Goal: Task Accomplishment & Management: Manage account settings

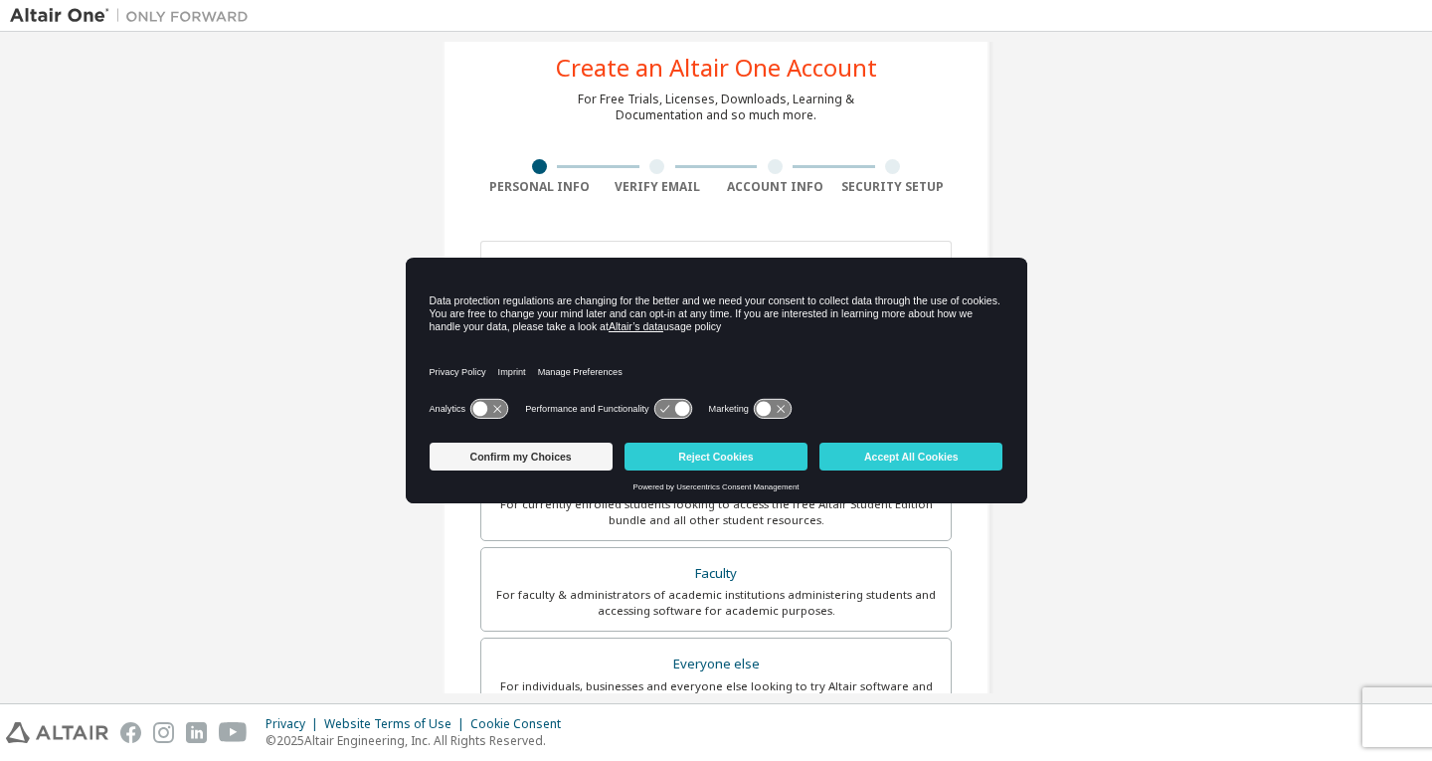
scroll to position [47, 0]
click at [797, 265] on input "email" at bounding box center [715, 266] width 471 height 48
type input "**********"
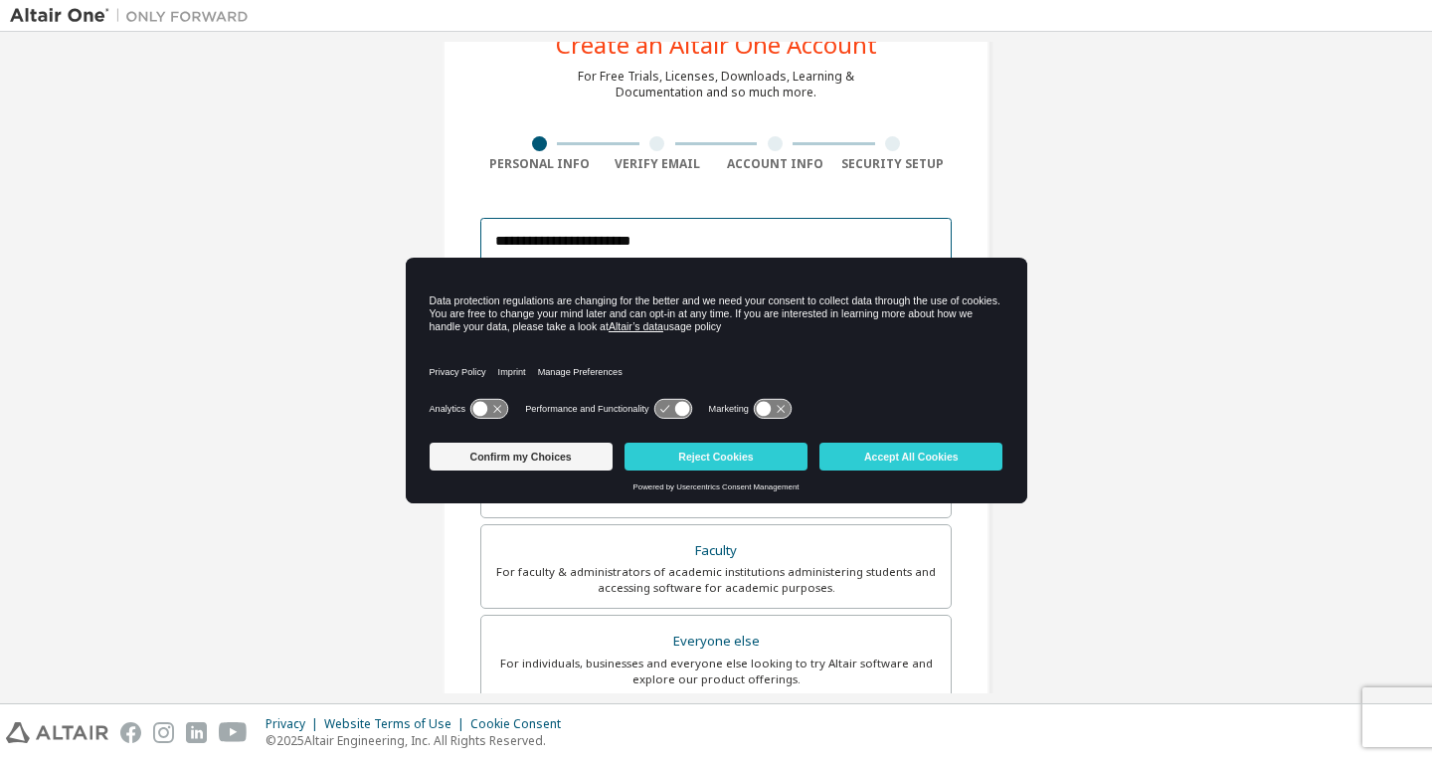
scroll to position [402, 0]
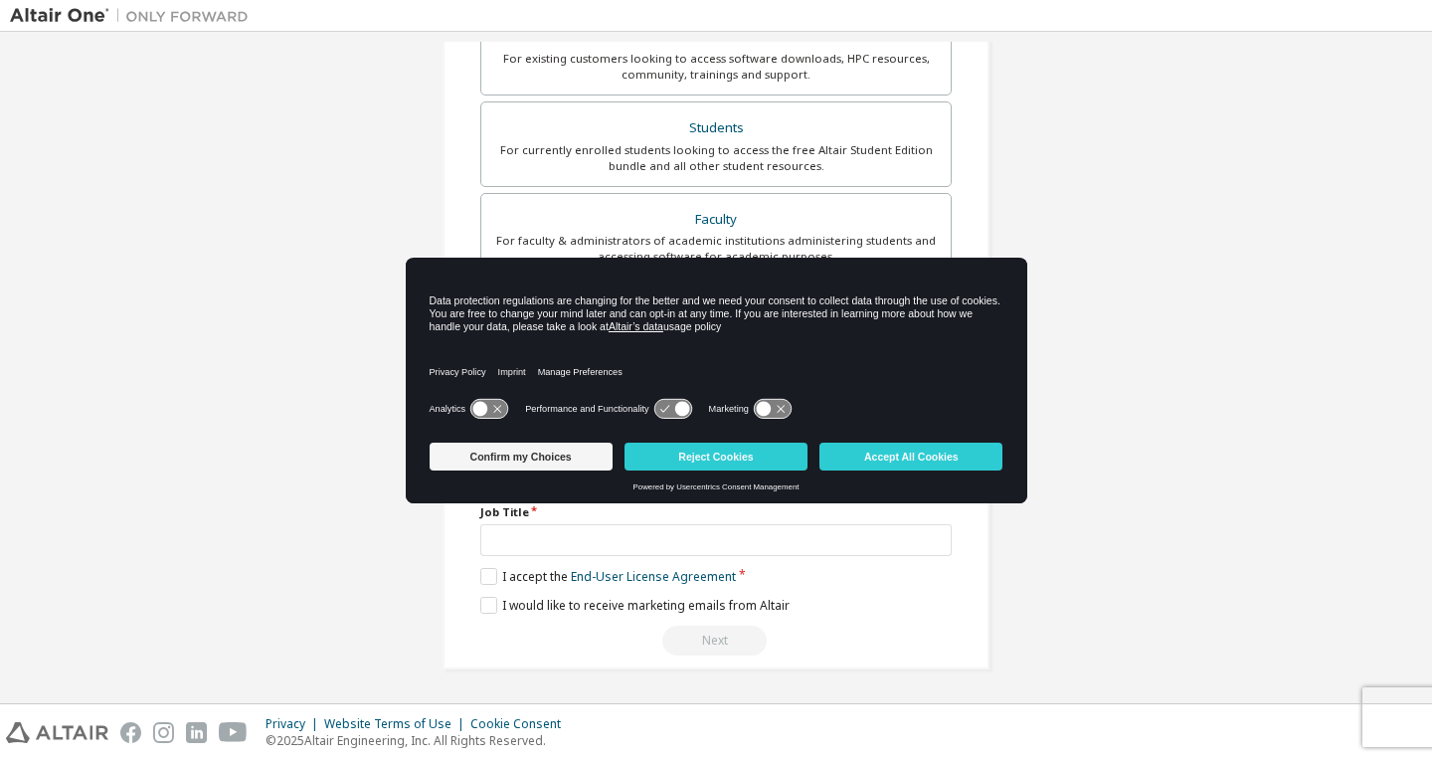
click at [619, 475] on input "text" at bounding box center [595, 475] width 230 height 33
type input "*****"
type input "*******"
type input "**********"
click at [633, 579] on link "End-User License Agreement" at bounding box center [653, 576] width 165 height 17
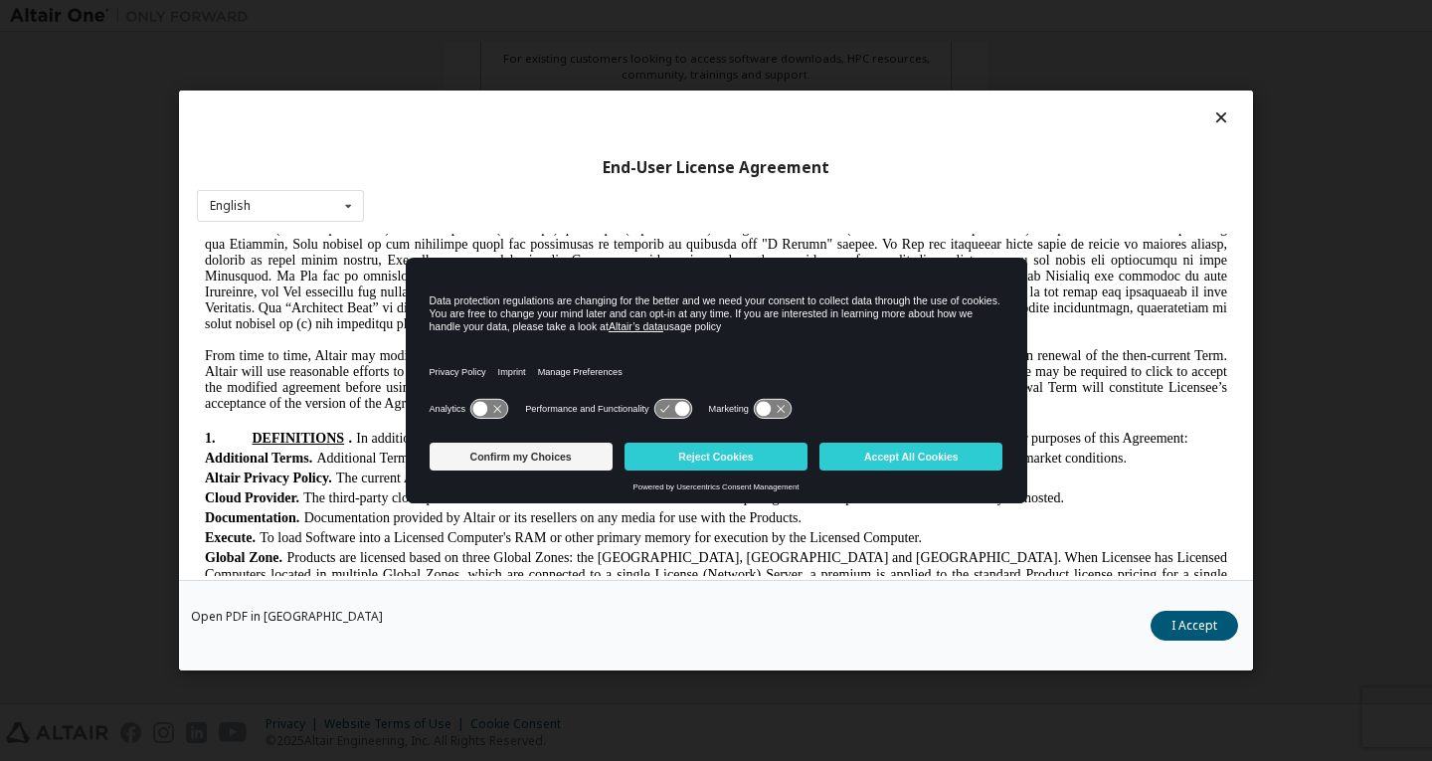
scroll to position [264, 0]
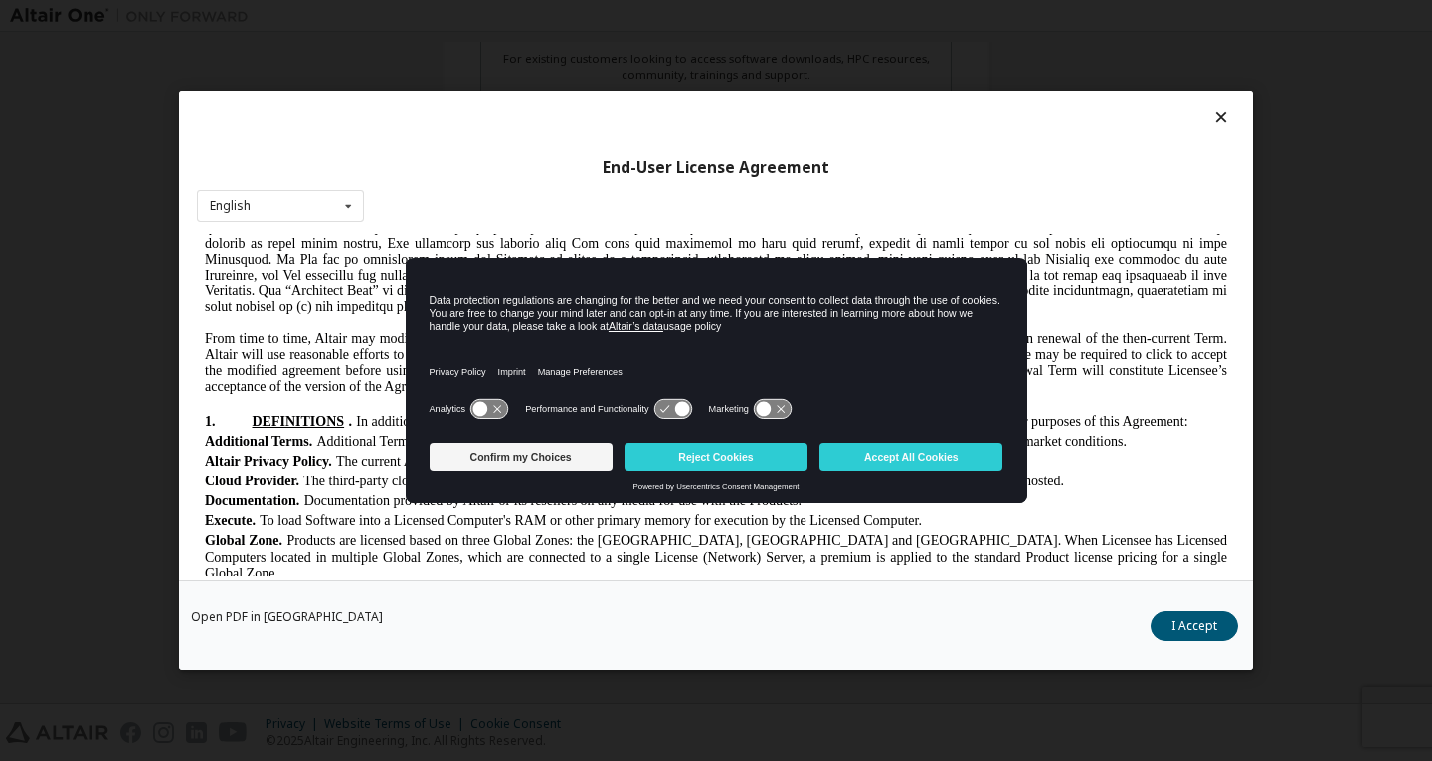
click at [628, 391] on span "From time to time, Altair may modify this Agreement. Unless otherwise specified…" at bounding box center [716, 362] width 1022 height 63
copy body "Altair One - End User License Agreement IF YOU DO NOT AGREE TO ALL OF THE TERMS…"
click at [1169, 629] on button "I Accept" at bounding box center [1193, 625] width 87 height 30
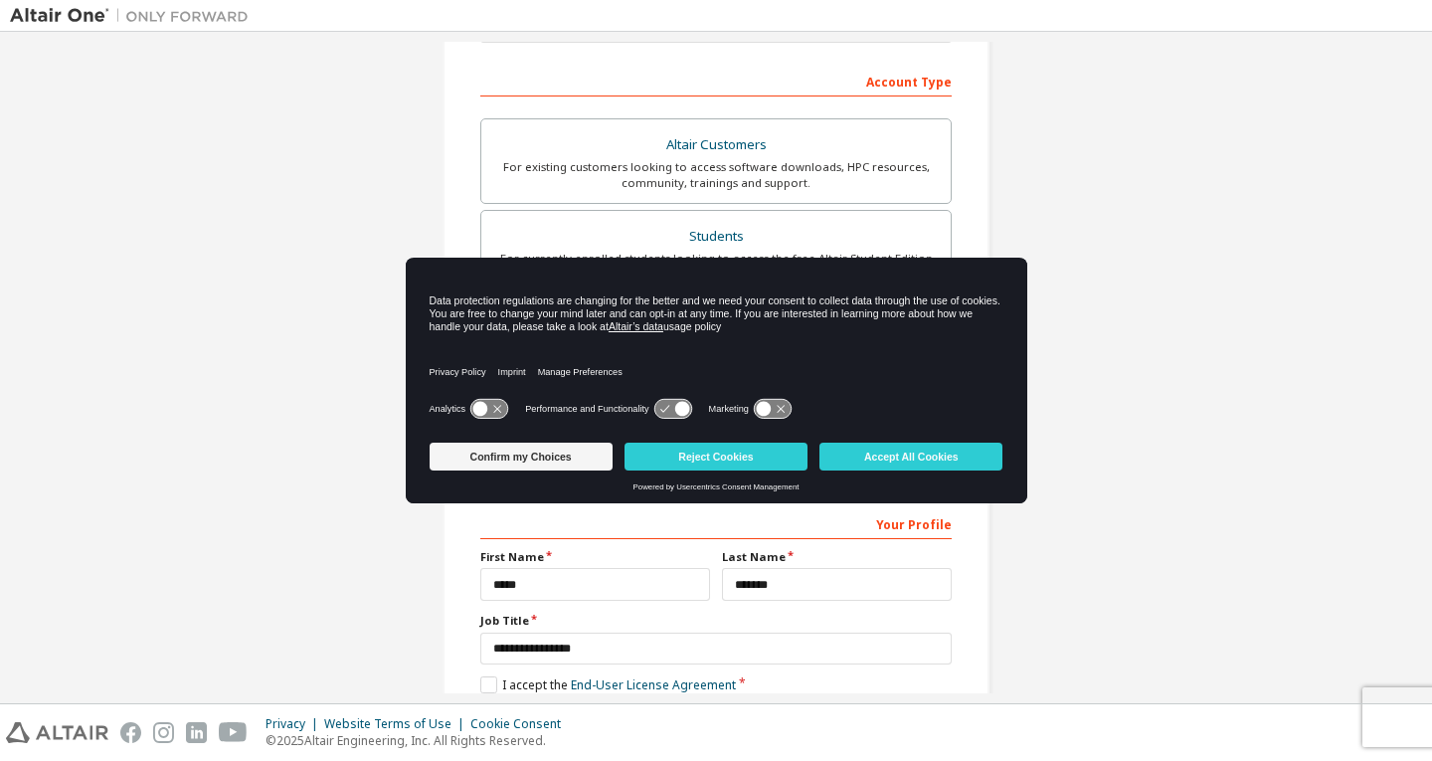
scroll to position [402, 0]
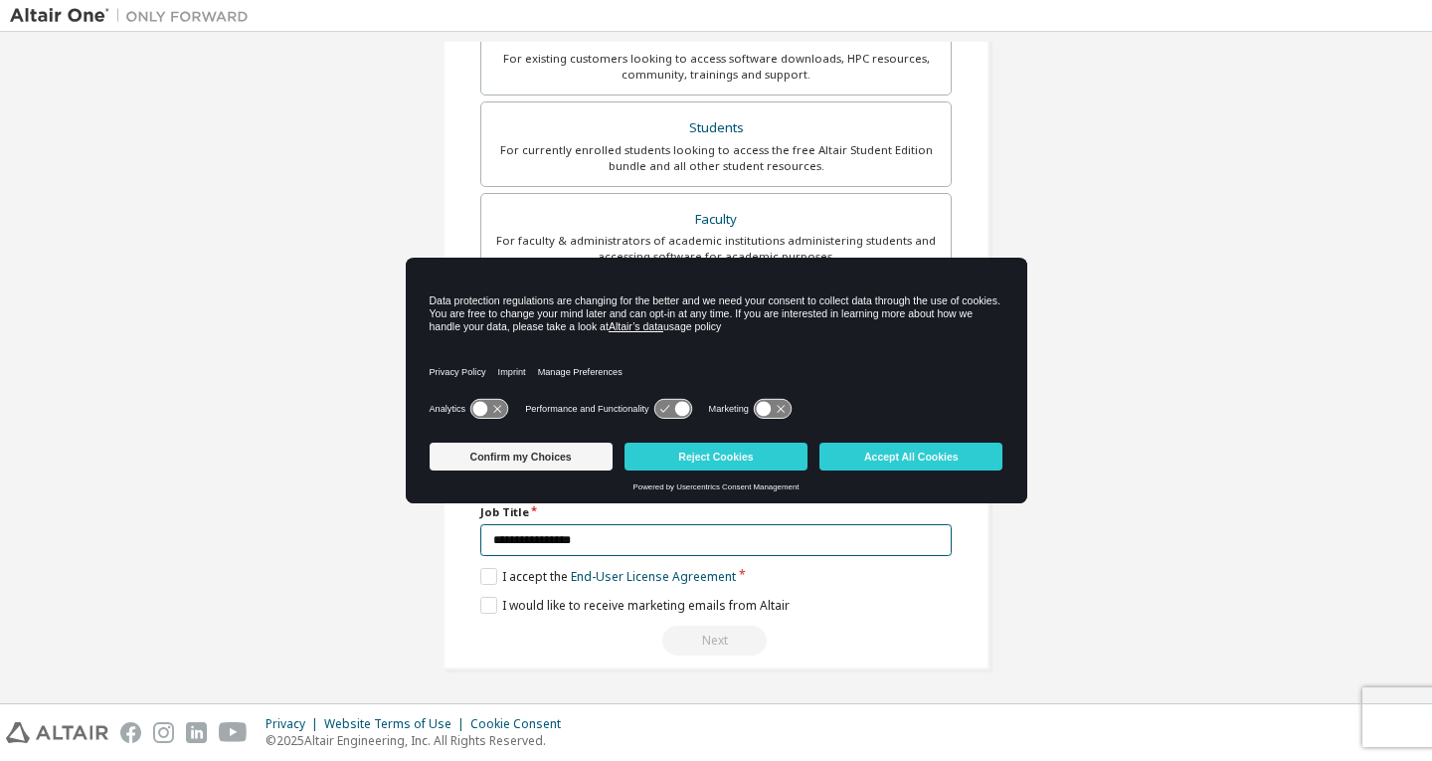
click at [757, 538] on input "**********" at bounding box center [715, 540] width 471 height 33
click at [480, 578] on label "I accept the End-User License Agreement" at bounding box center [608, 576] width 256 height 17
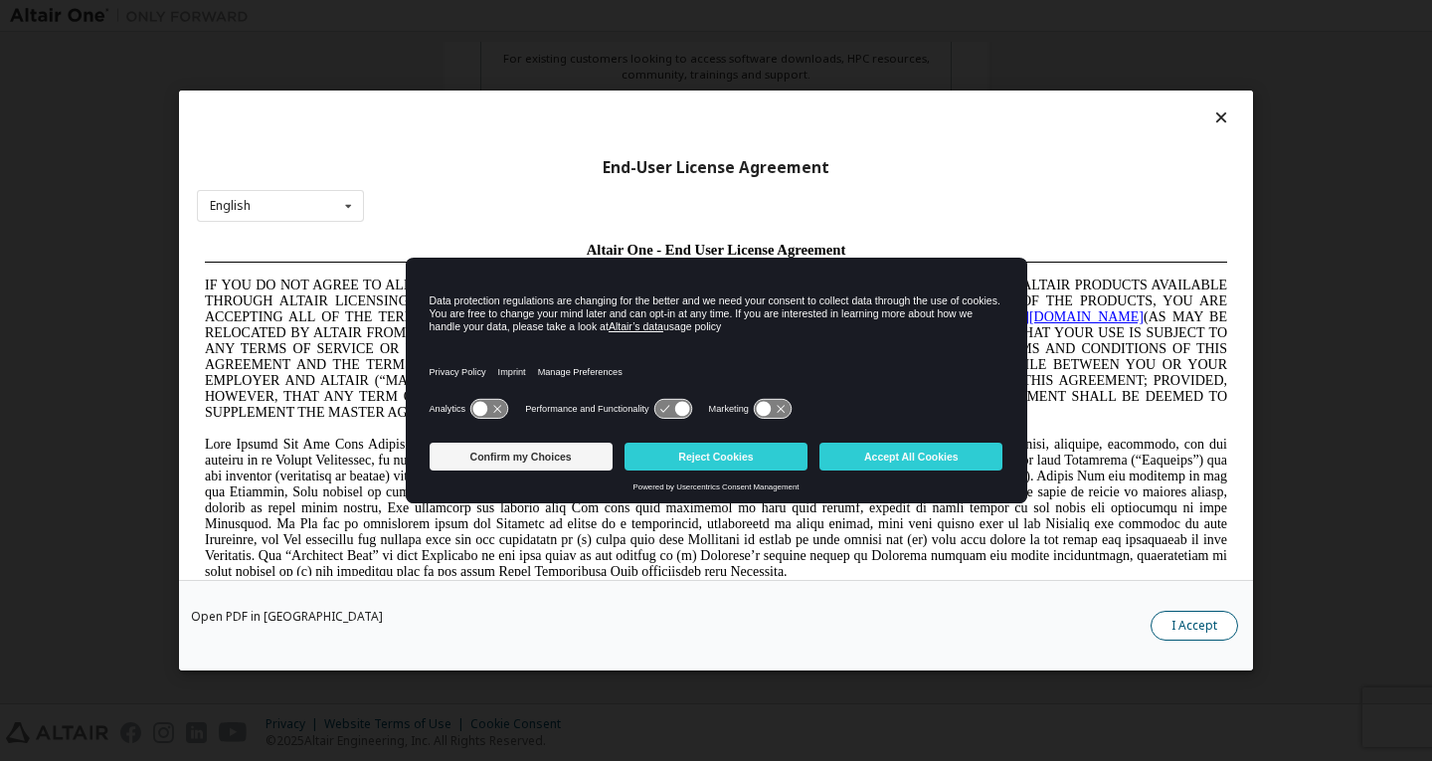
scroll to position [0, 0]
click at [1220, 628] on button "I Accept" at bounding box center [1193, 625] width 87 height 30
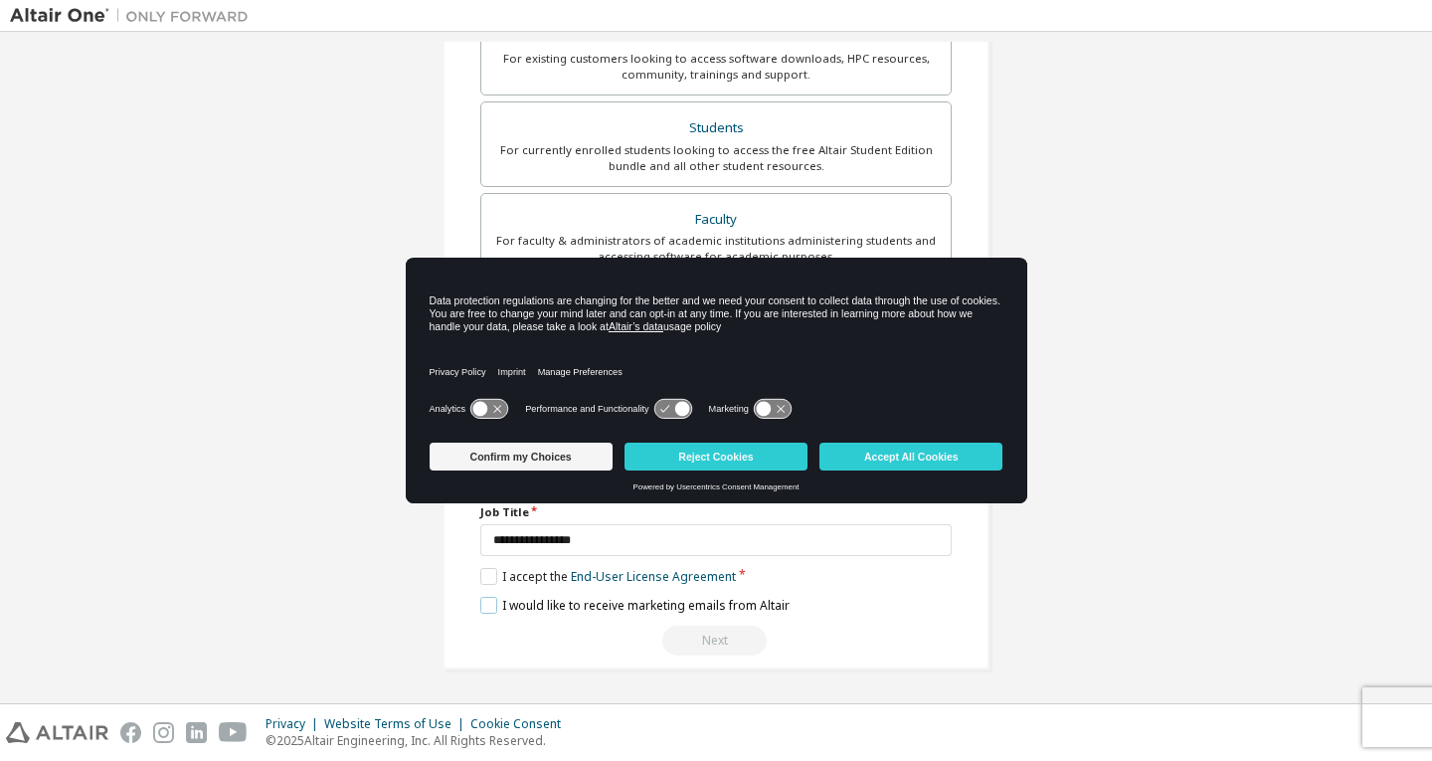
click at [480, 610] on label "I would like to receive marketing emails from Altair" at bounding box center [634, 605] width 309 height 17
click at [734, 646] on div "Next" at bounding box center [715, 640] width 471 height 30
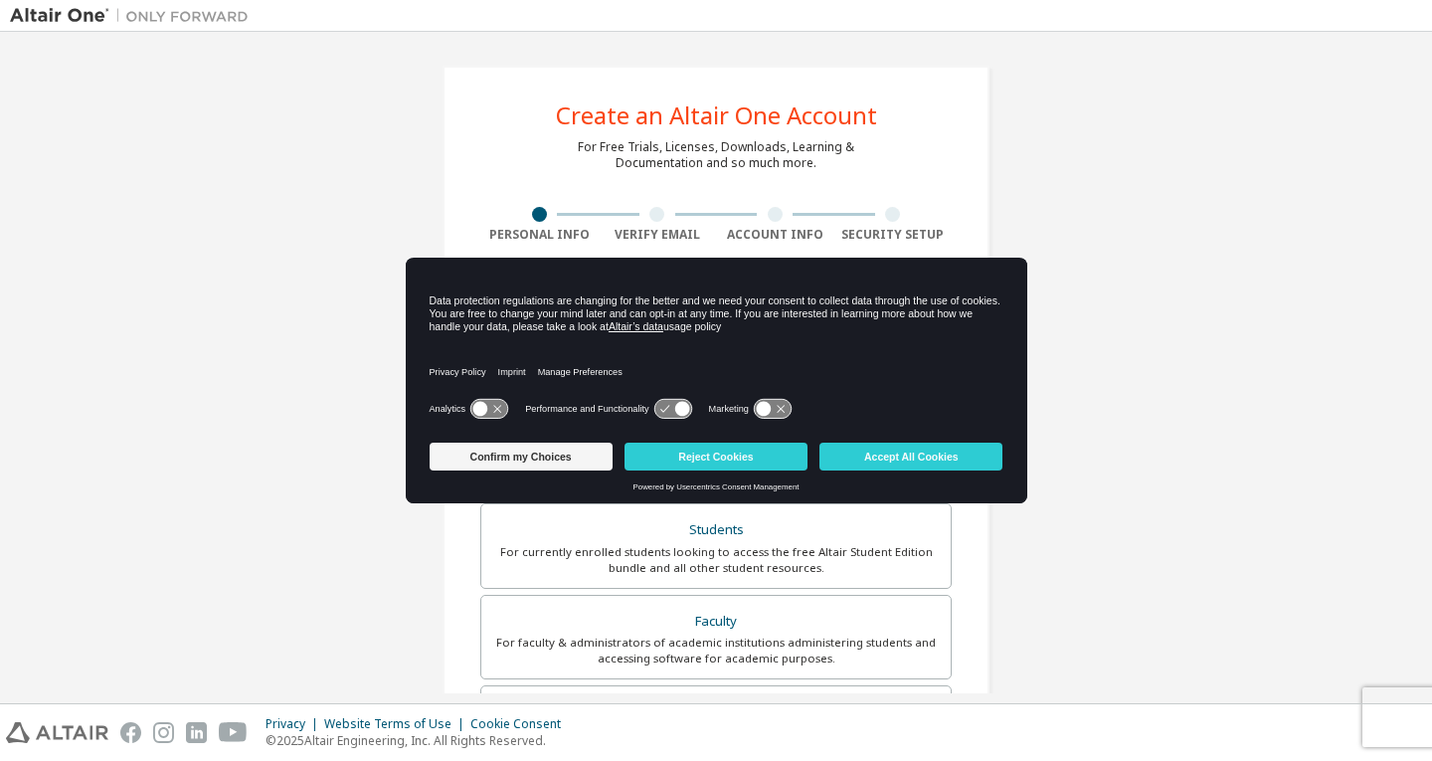
scroll to position [251, 0]
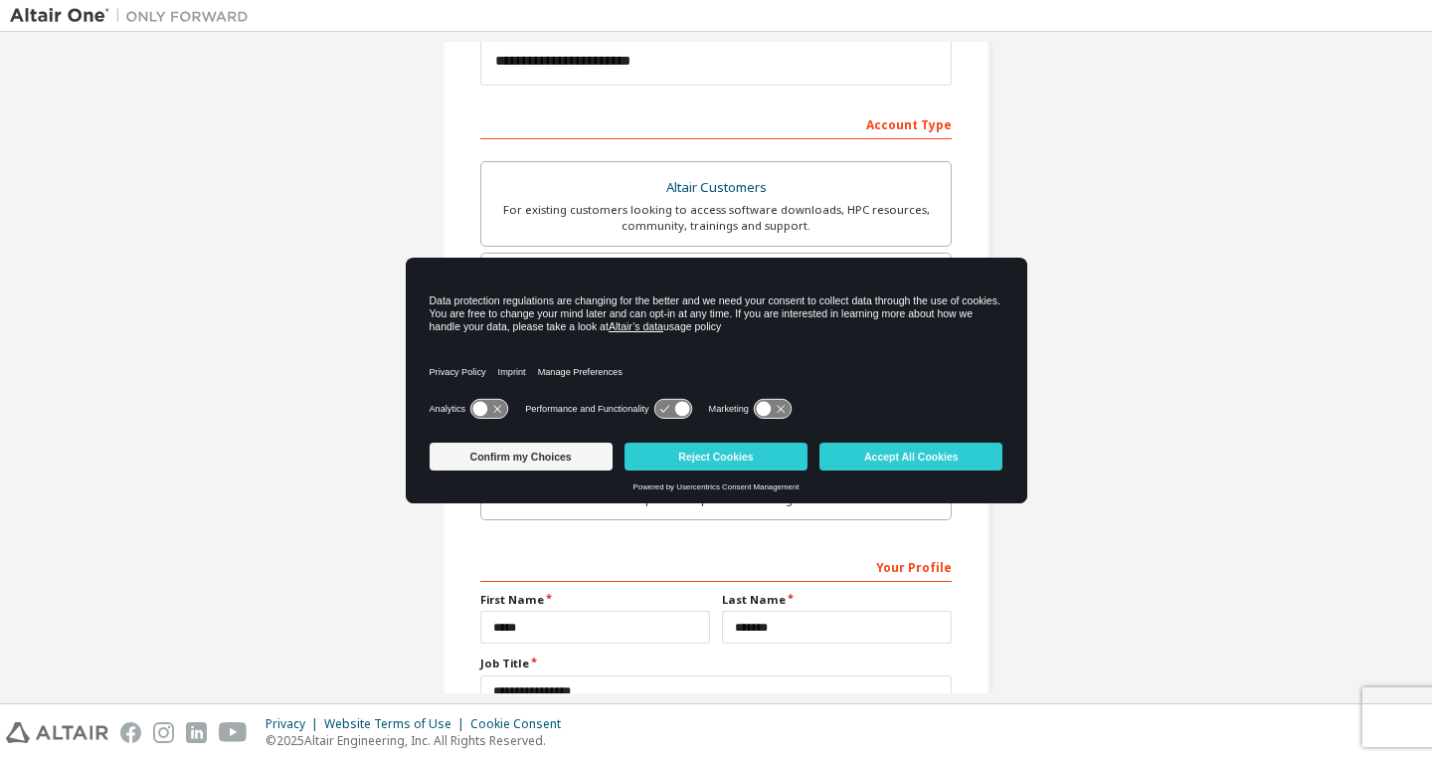
click at [724, 390] on div "For faculty & administrators of academic institutions administering students an…" at bounding box center [715, 400] width 445 height 32
click at [737, 450] on div "Everyone else" at bounding box center [715, 461] width 445 height 28
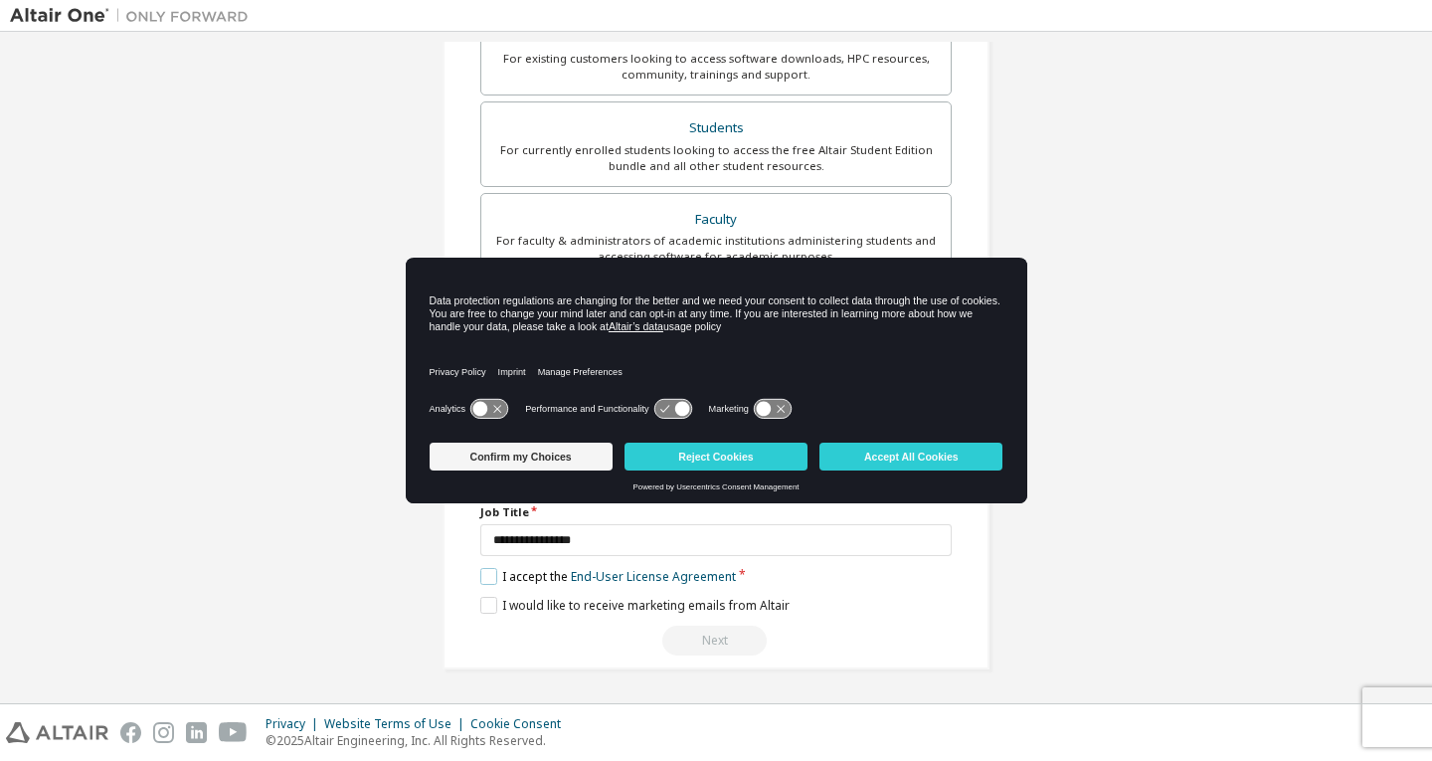
click at [480, 577] on label "I accept the End-User License Agreement" at bounding box center [608, 576] width 256 height 17
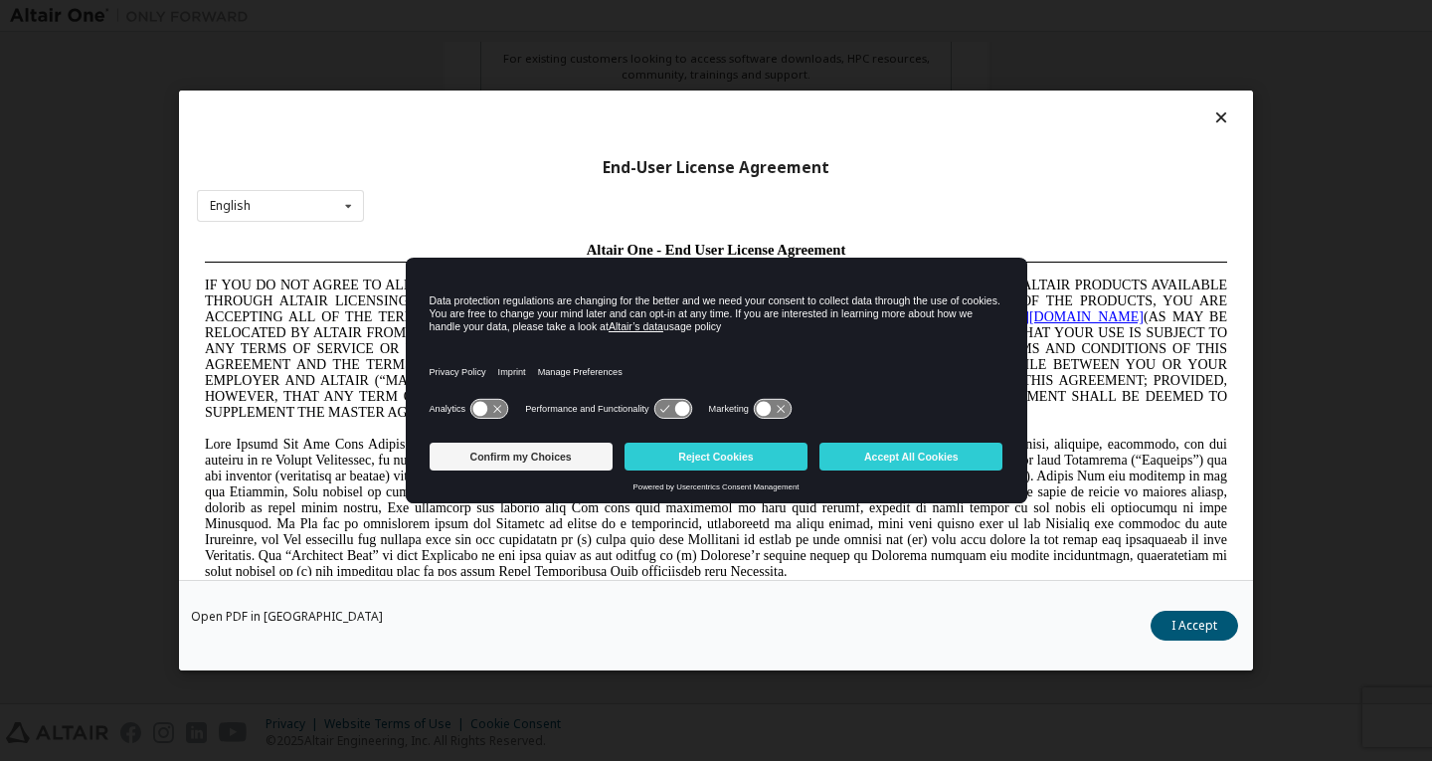
scroll to position [0, 0]
click at [1193, 631] on button "I Accept" at bounding box center [1193, 625] width 87 height 30
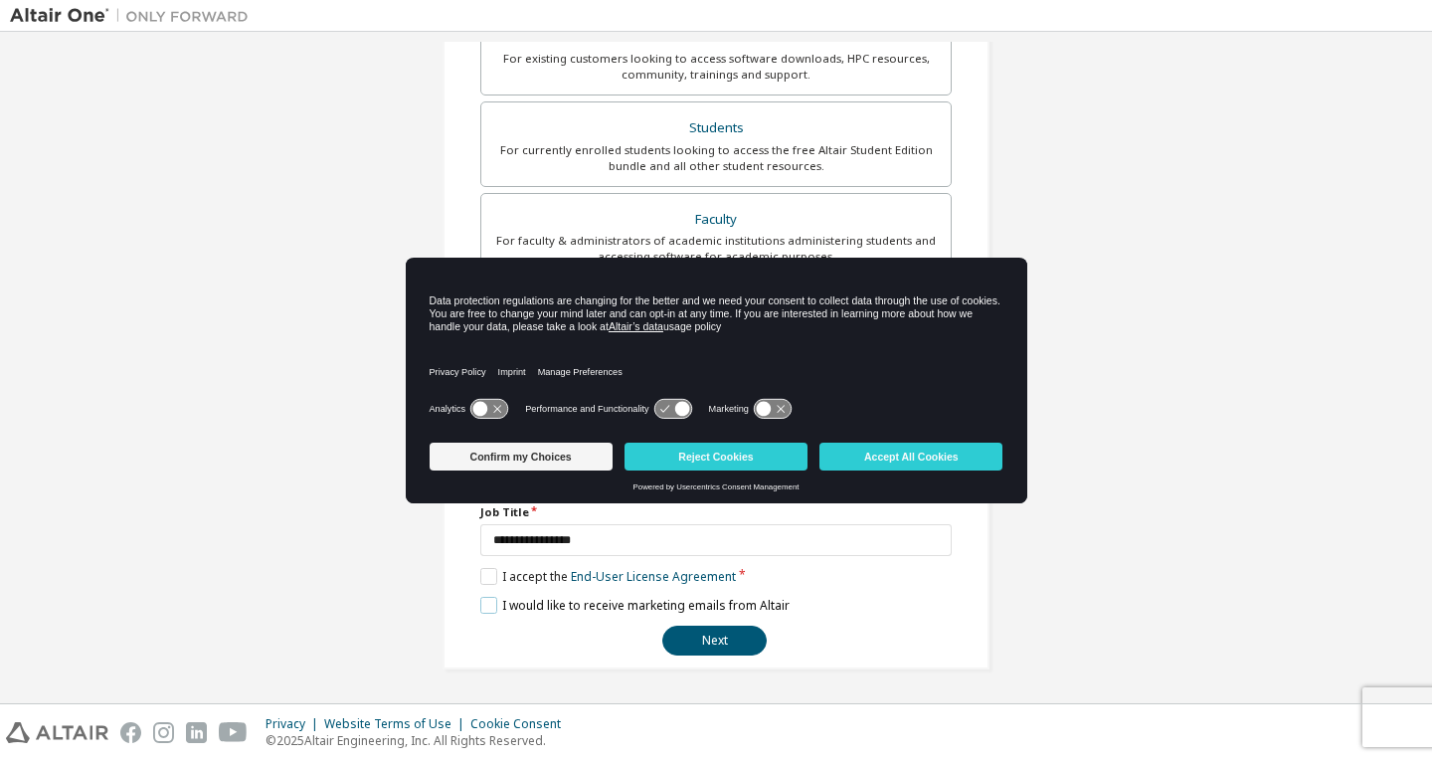
click at [491, 607] on label "I would like to receive marketing emails from Altair" at bounding box center [634, 605] width 309 height 17
click at [716, 637] on button "Next" at bounding box center [714, 640] width 104 height 30
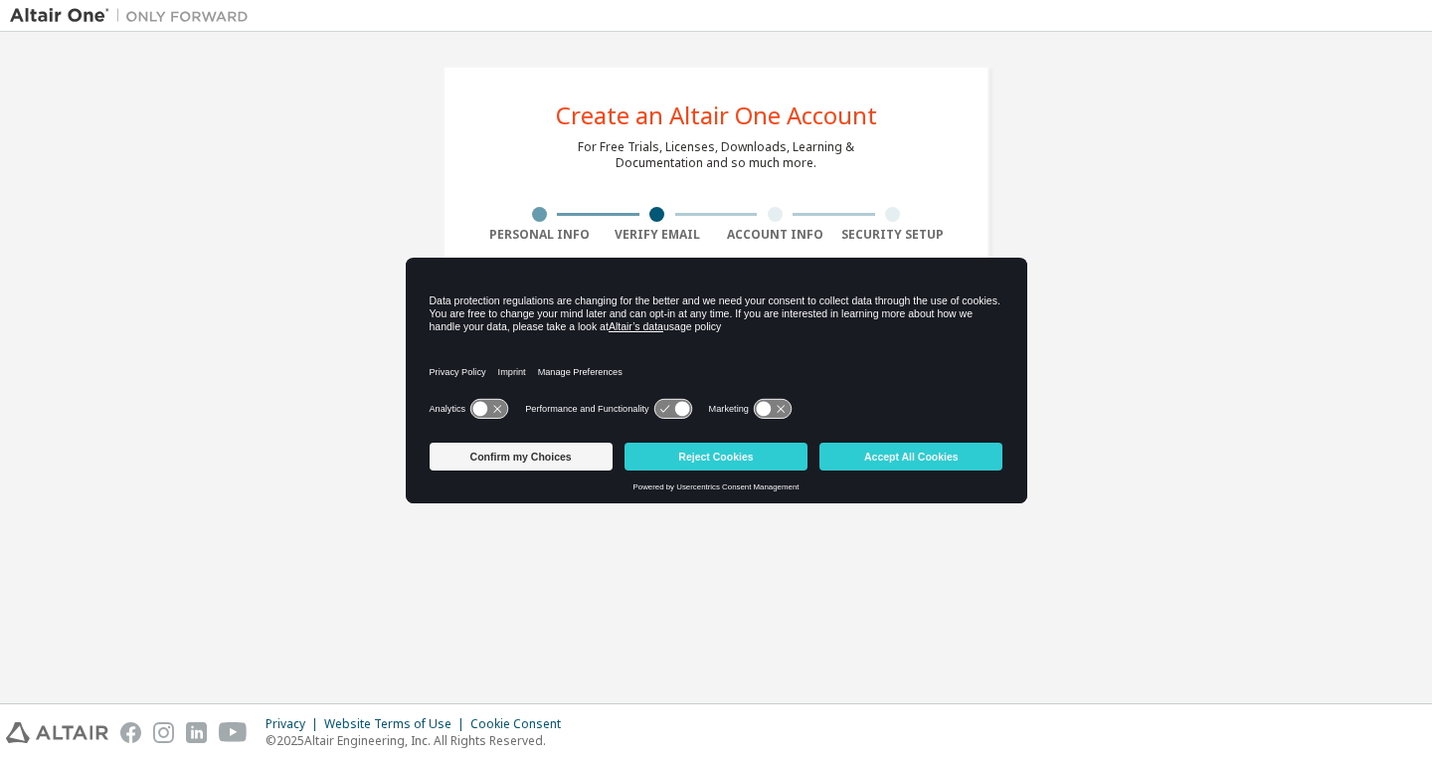
type input "*"
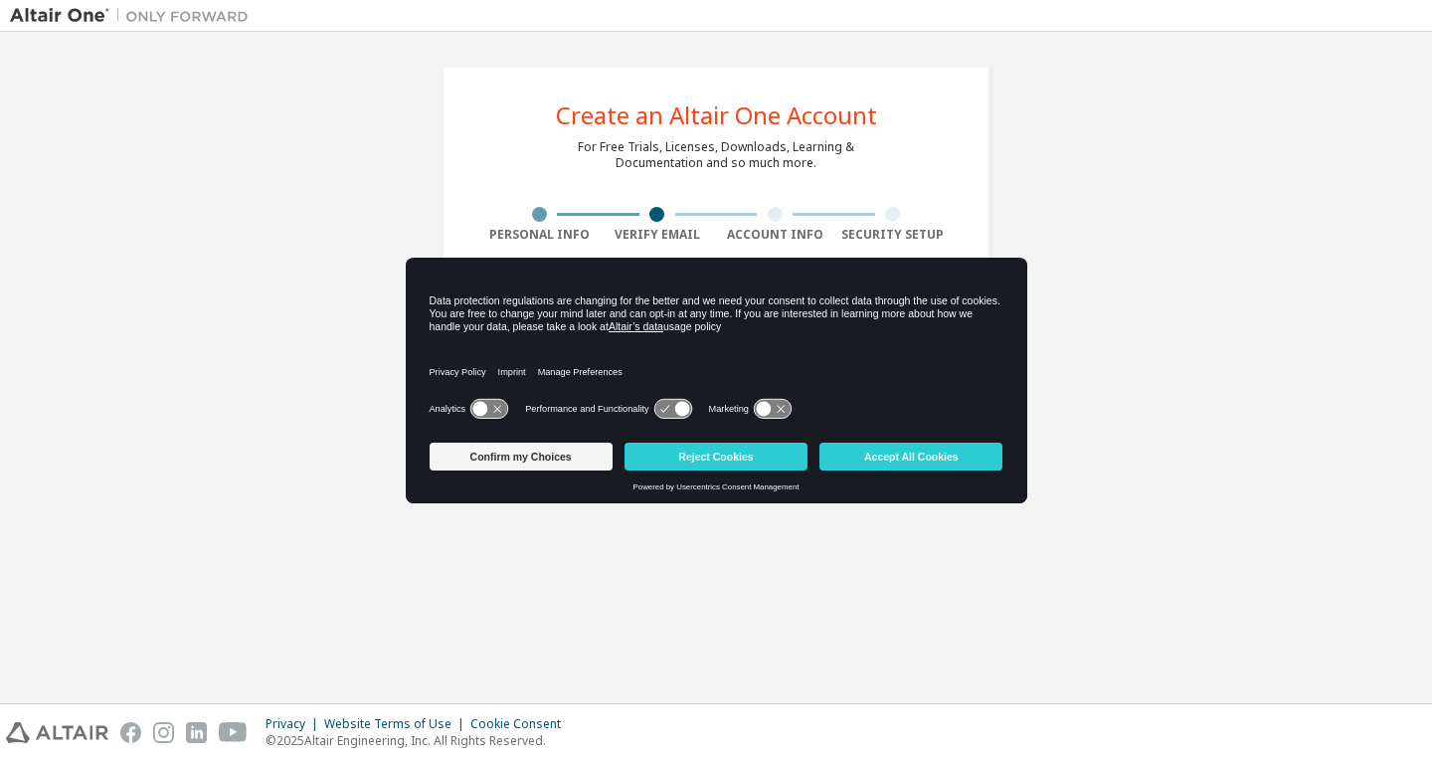
type input "*"
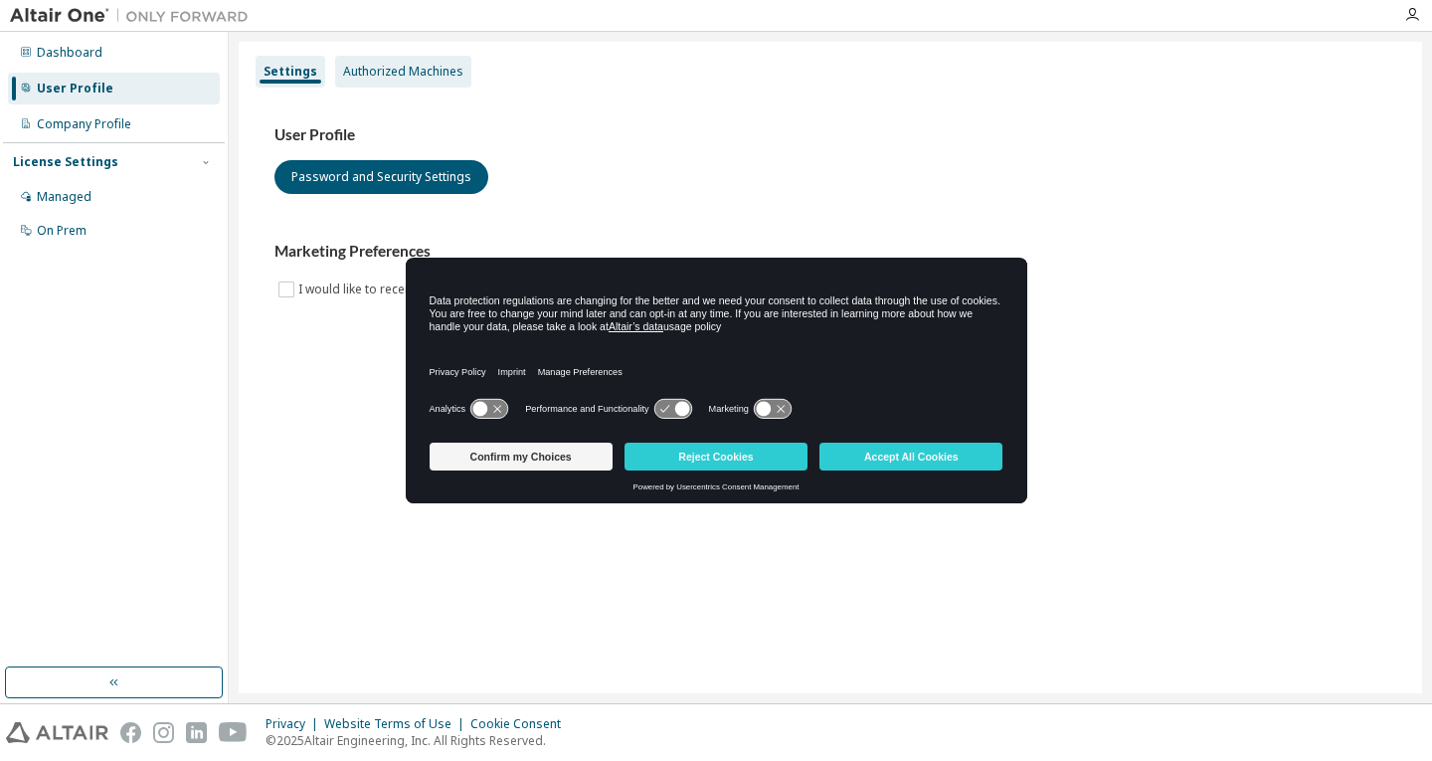
click at [417, 61] on div "Authorized Machines" at bounding box center [403, 72] width 136 height 32
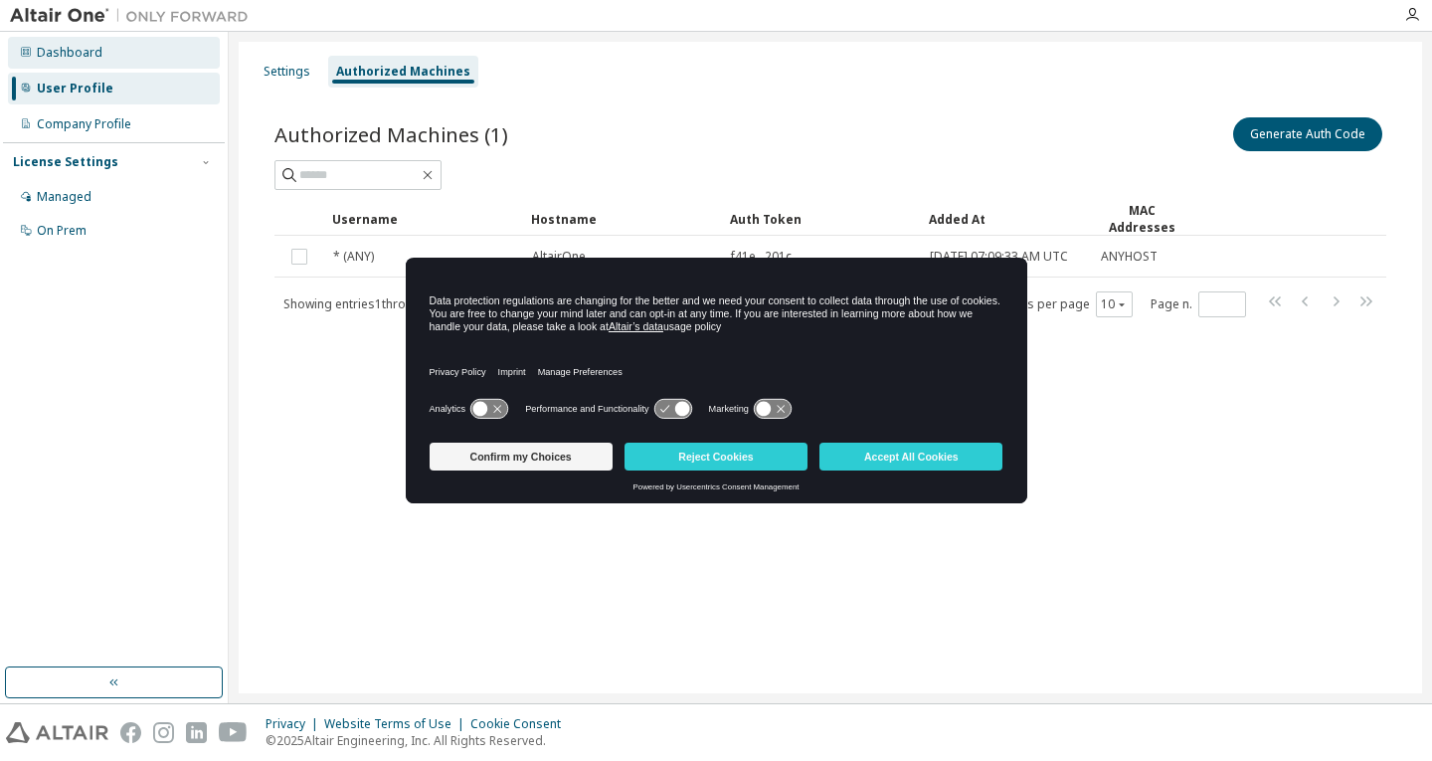
click at [127, 66] on div "Dashboard" at bounding box center [114, 53] width 212 height 32
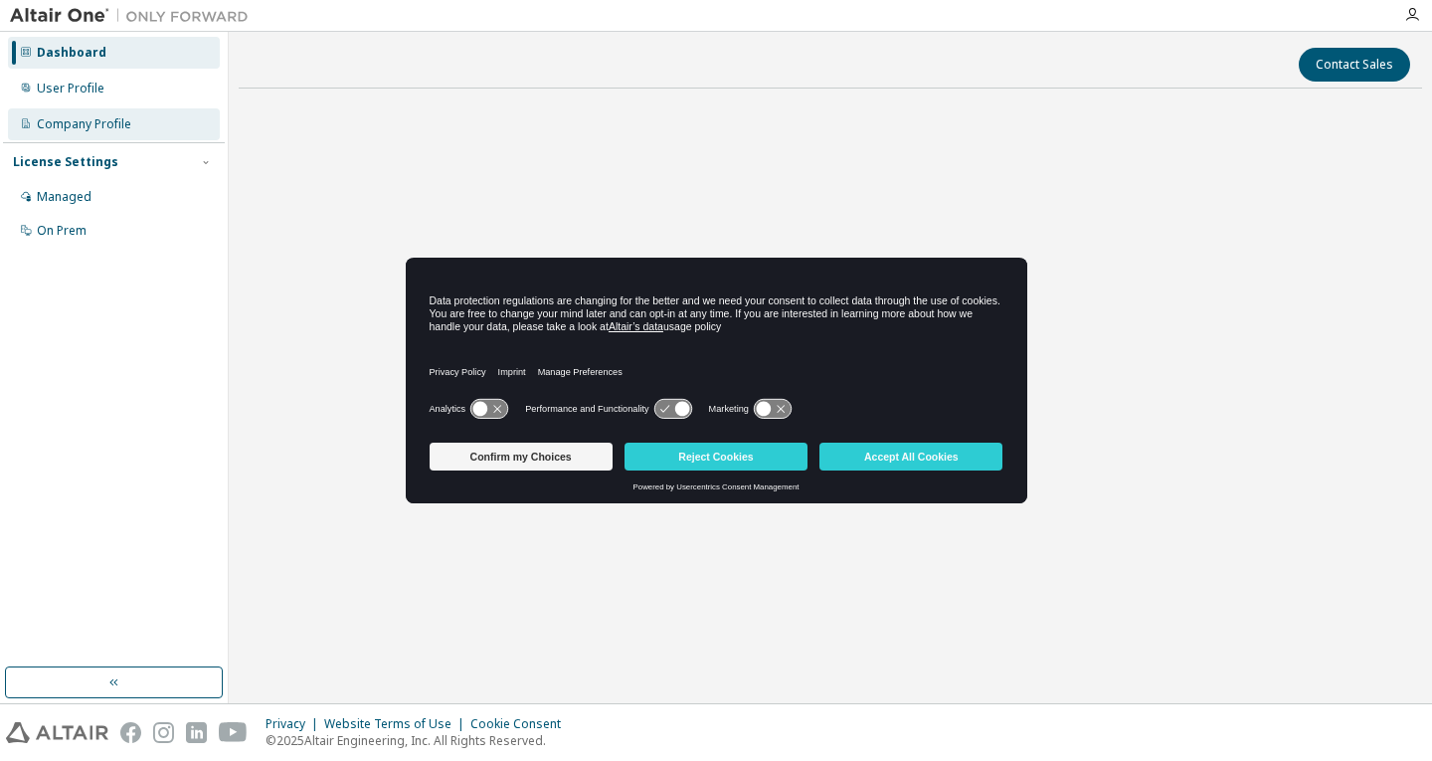
click at [130, 132] on div "Company Profile" at bounding box center [114, 124] width 212 height 32
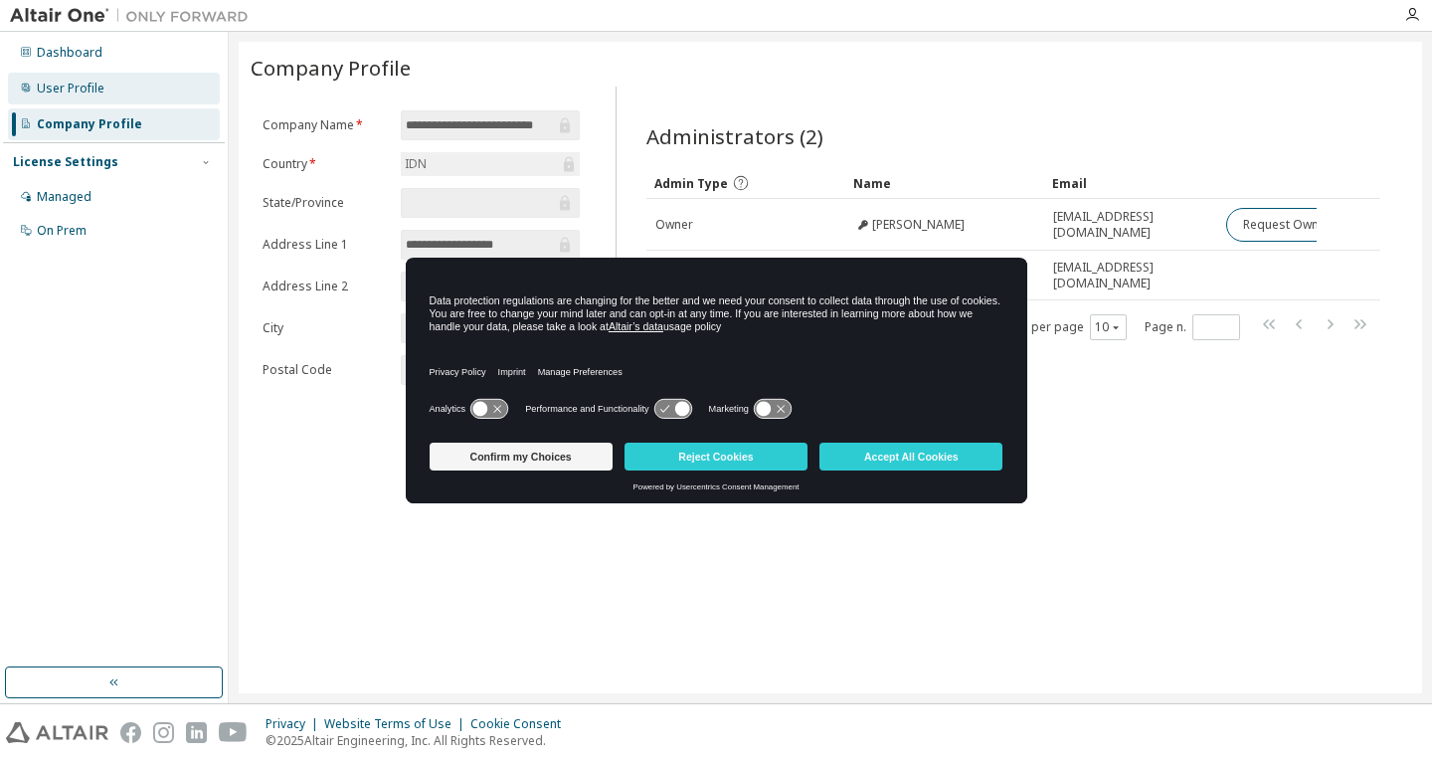
click at [133, 99] on div "User Profile" at bounding box center [114, 89] width 212 height 32
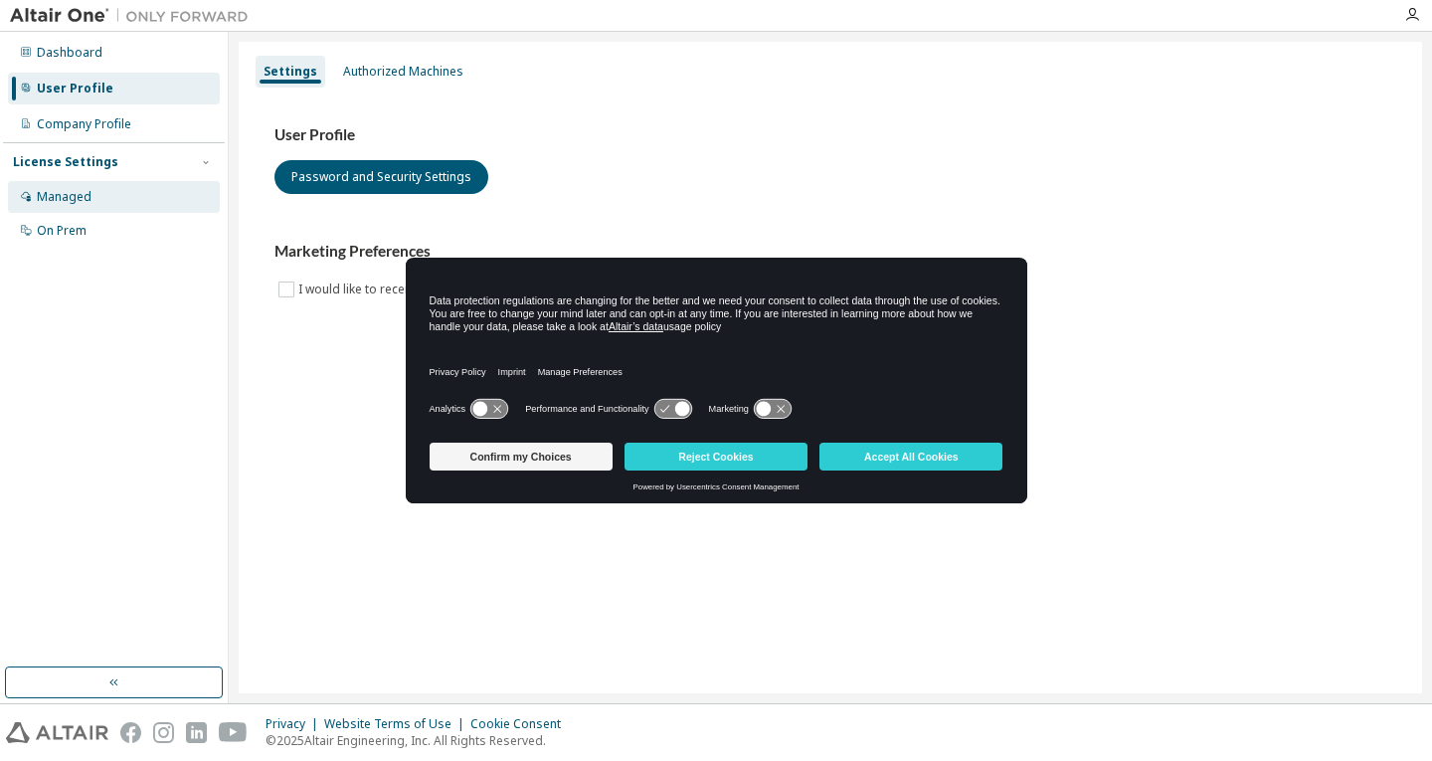
click at [132, 196] on div "Managed" at bounding box center [114, 197] width 212 height 32
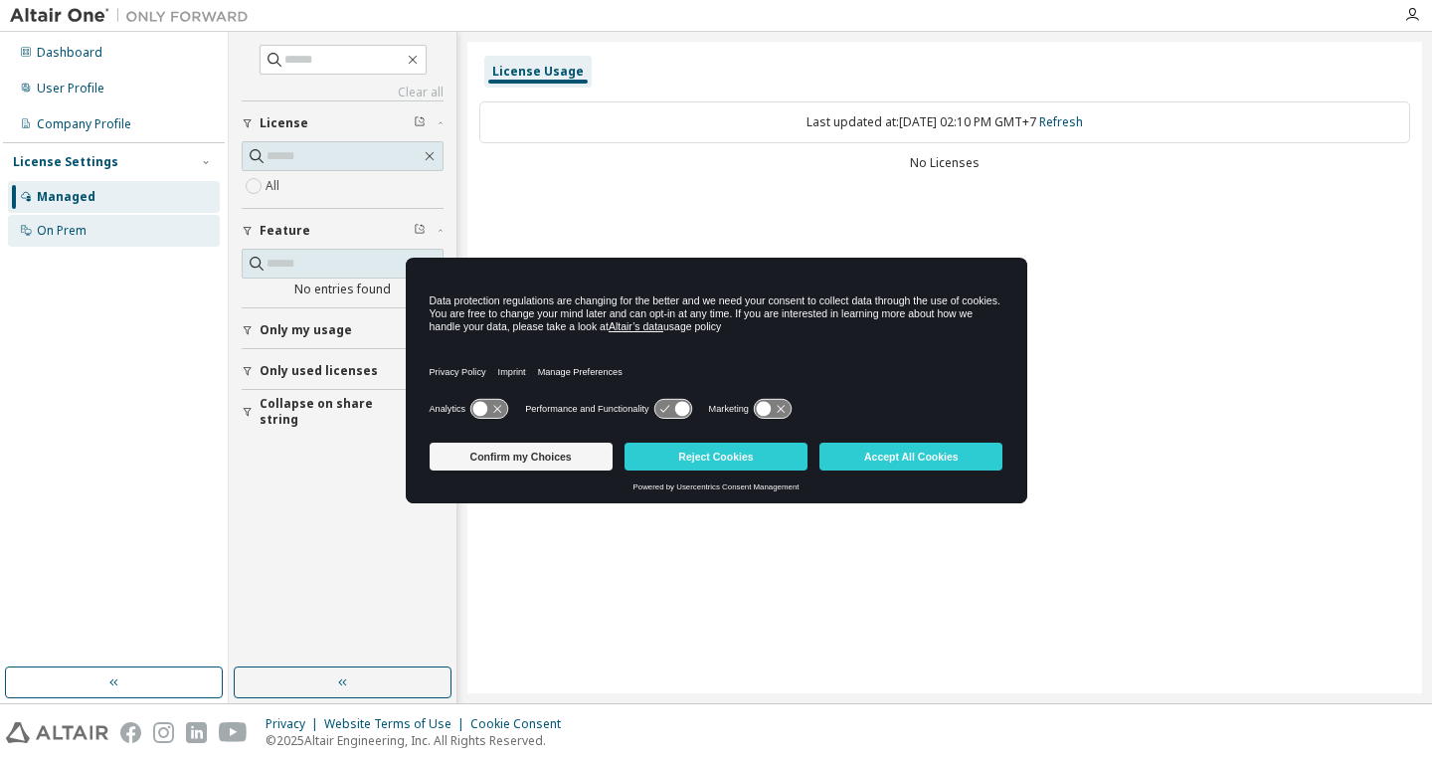
click at [68, 231] on div "On Prem" at bounding box center [62, 231] width 50 height 16
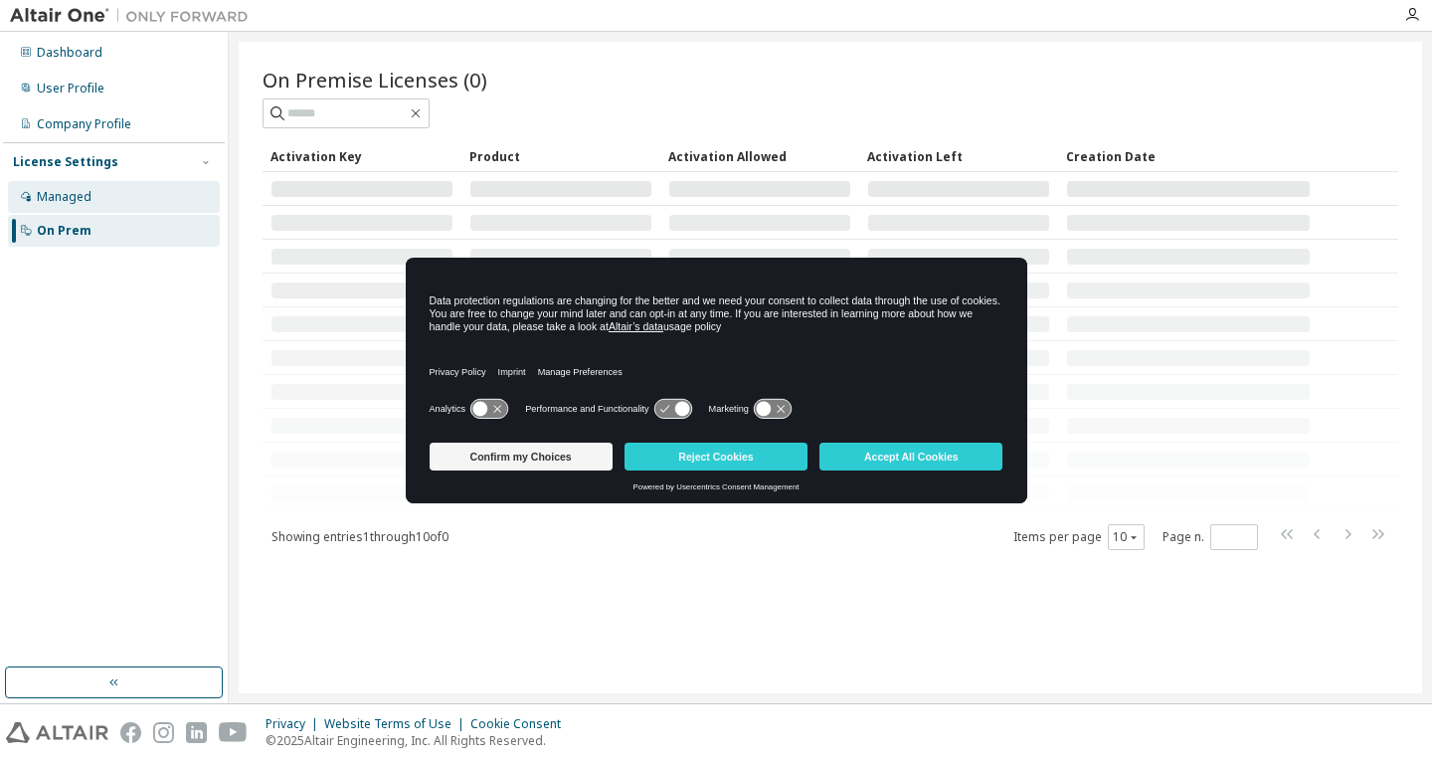
click at [89, 199] on div "Managed" at bounding box center [64, 197] width 55 height 16
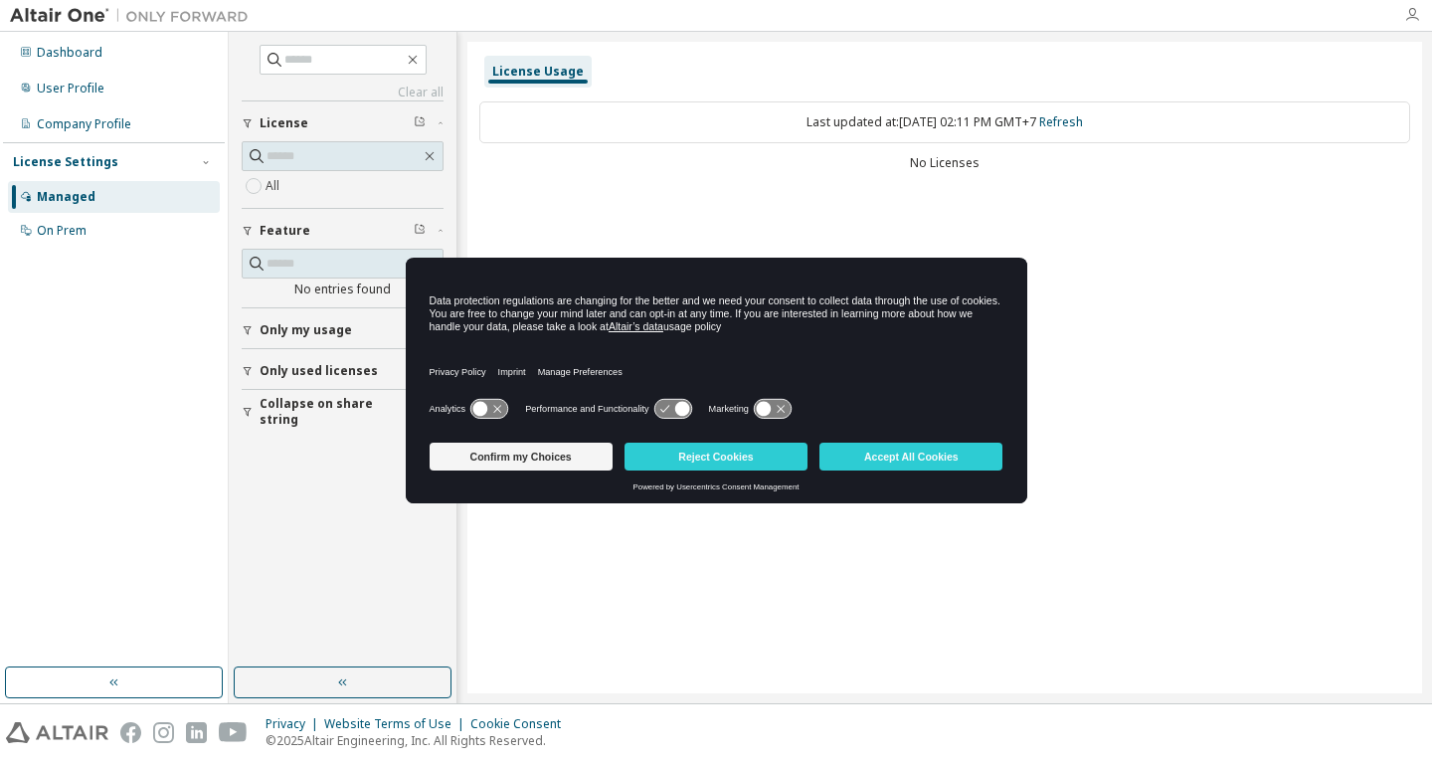
click at [1414, 13] on icon "button" at bounding box center [1412, 15] width 16 height 16
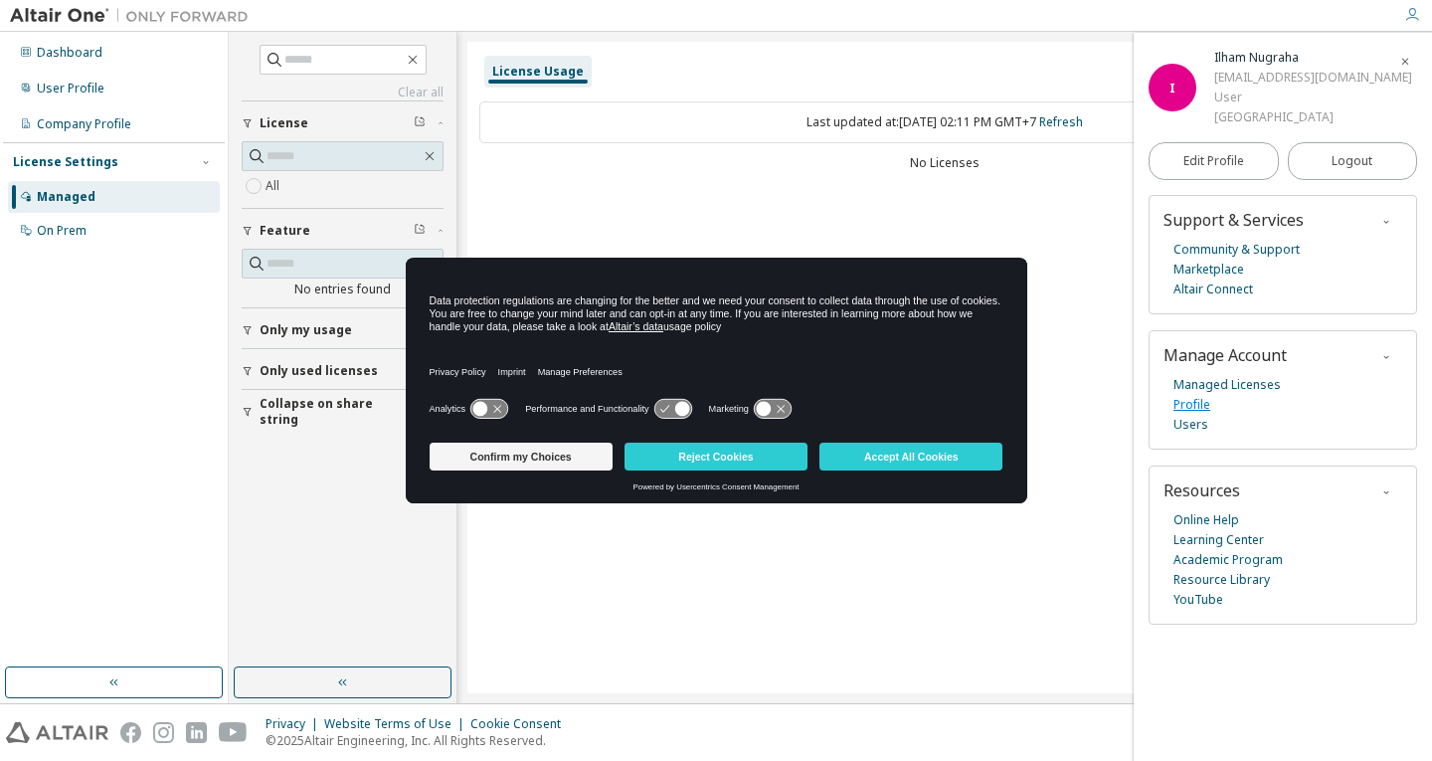
click at [1203, 402] on link "Profile" at bounding box center [1191, 405] width 37 height 20
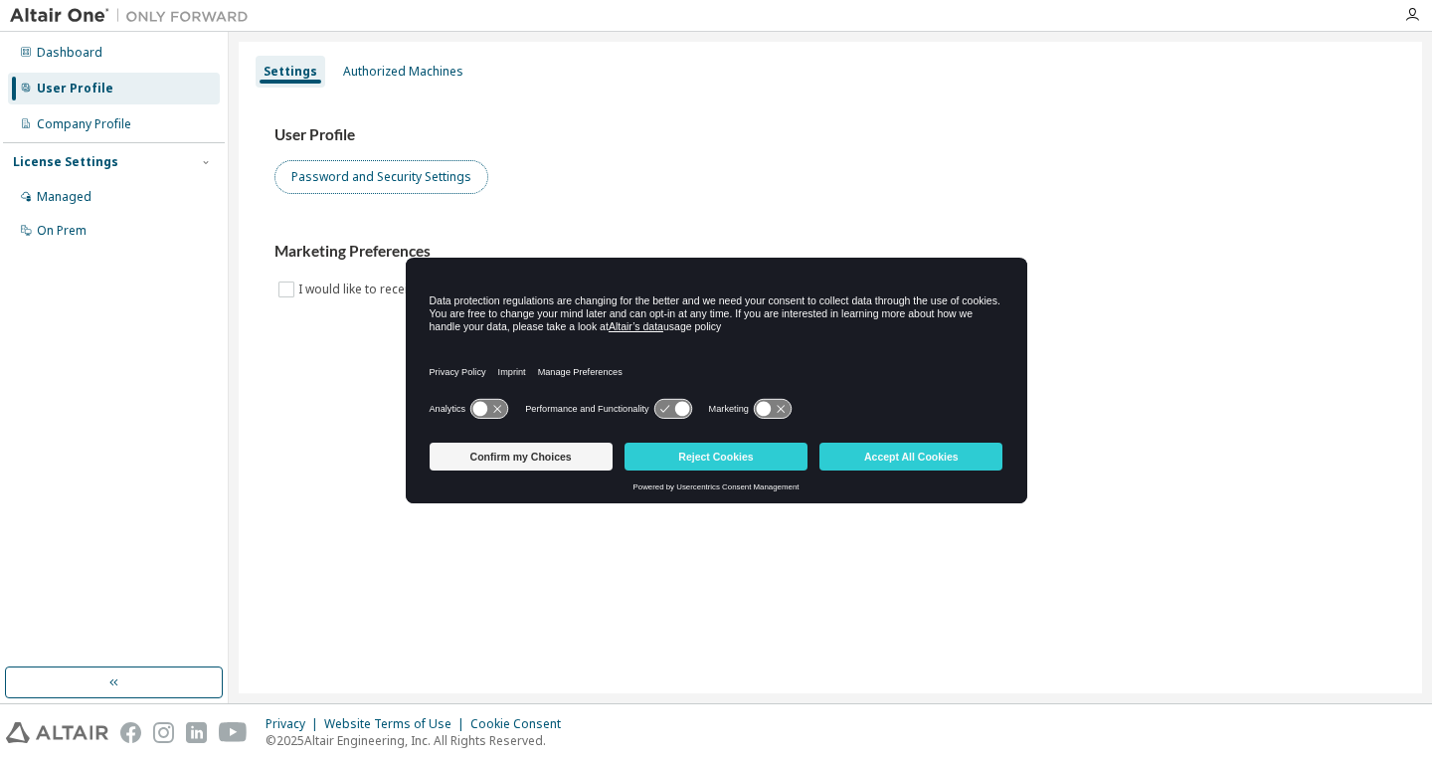
click at [385, 171] on button "Password and Security Settings" at bounding box center [381, 177] width 214 height 34
